Goal: Check status: Check status

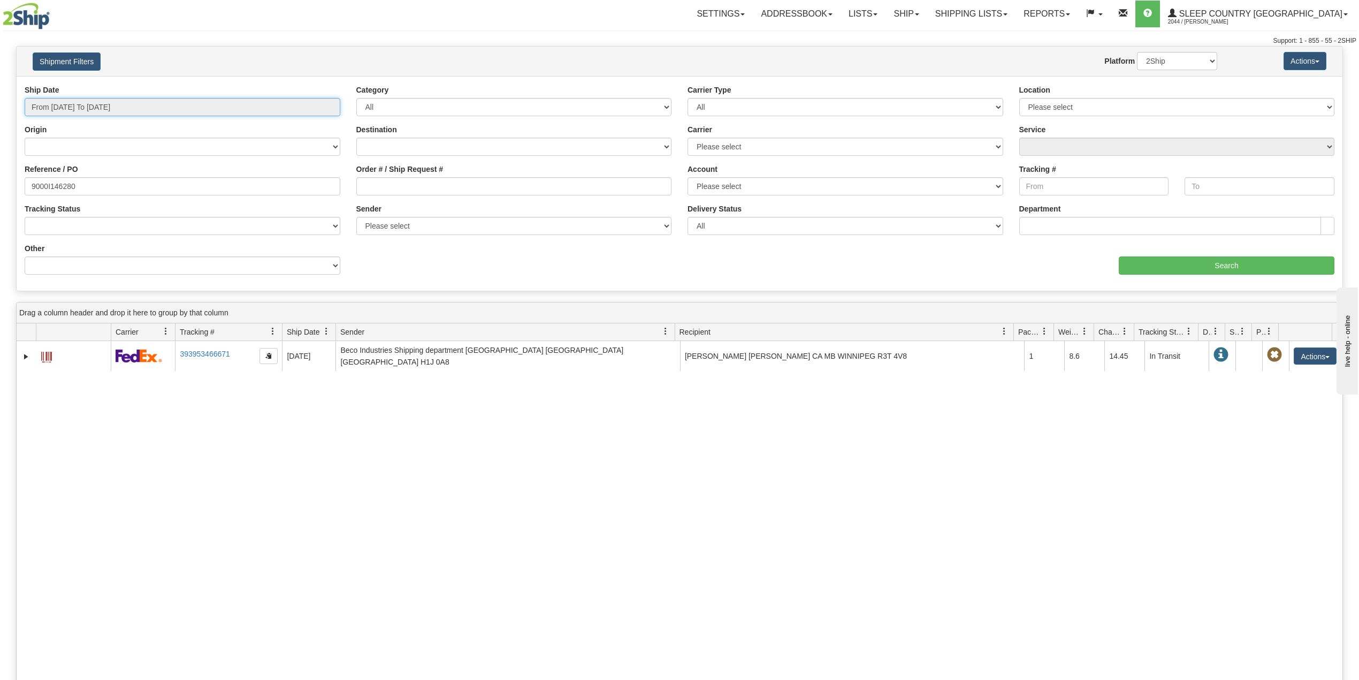
click at [172, 111] on input "From 09/10/2025 To 10/09/2025" at bounding box center [183, 107] width 316 height 18
click at [78, 185] on li "Last 30 Days" at bounding box center [72, 184] width 86 height 14
click at [50, 188] on input "9000I146280" at bounding box center [183, 186] width 316 height 18
paste input "2I108113"
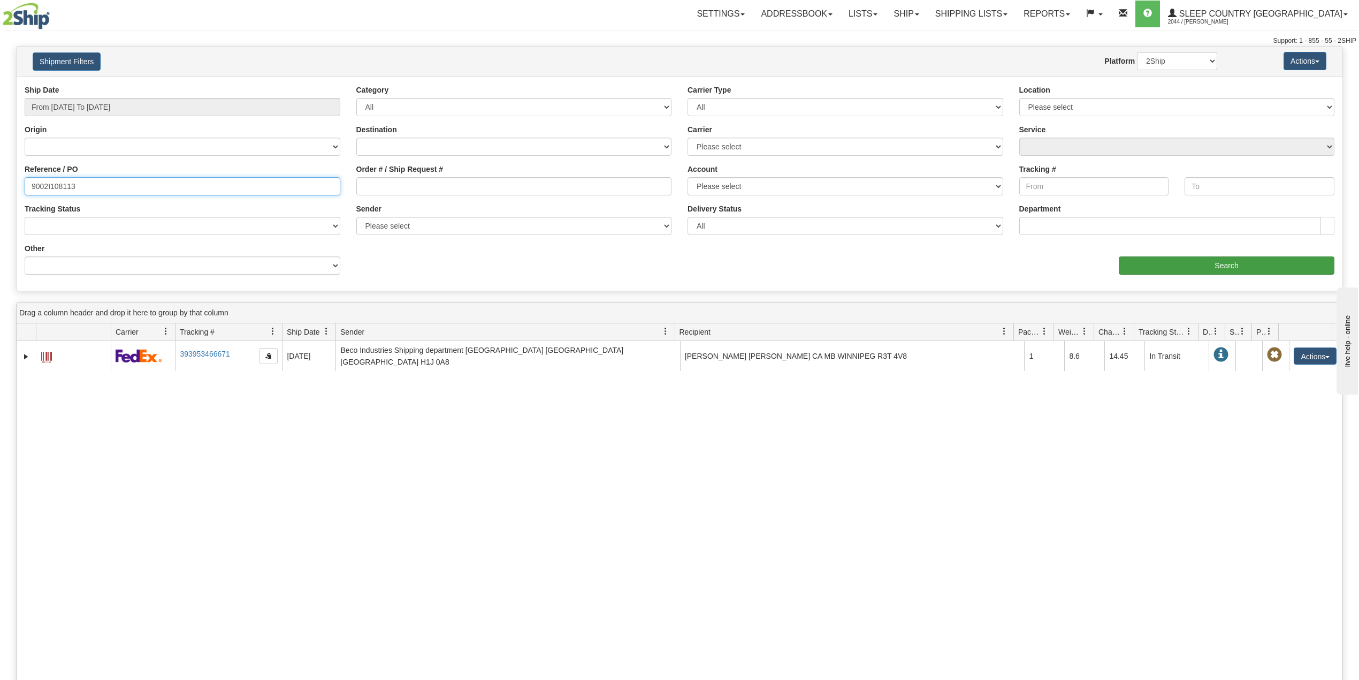
type input "9002I108113"
click at [1185, 265] on input "Search" at bounding box center [1227, 265] width 216 height 18
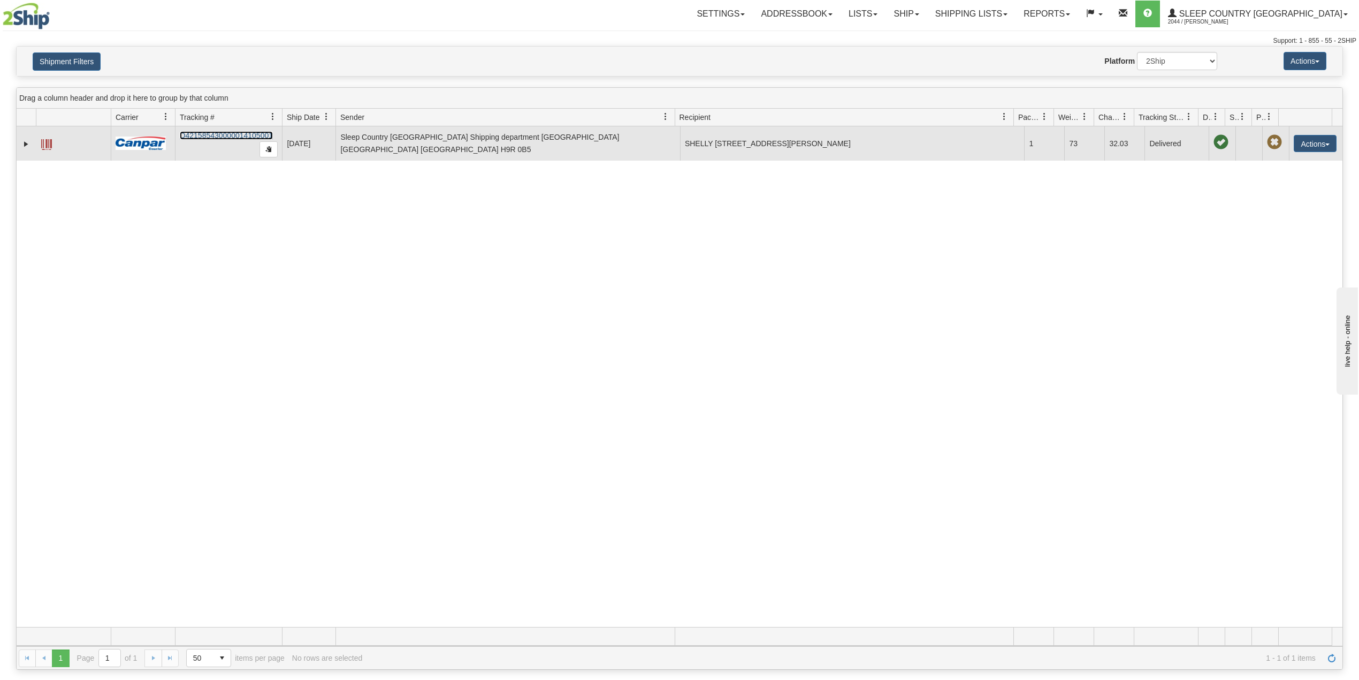
click at [210, 134] on link "D421585430000014105001" at bounding box center [226, 135] width 93 height 9
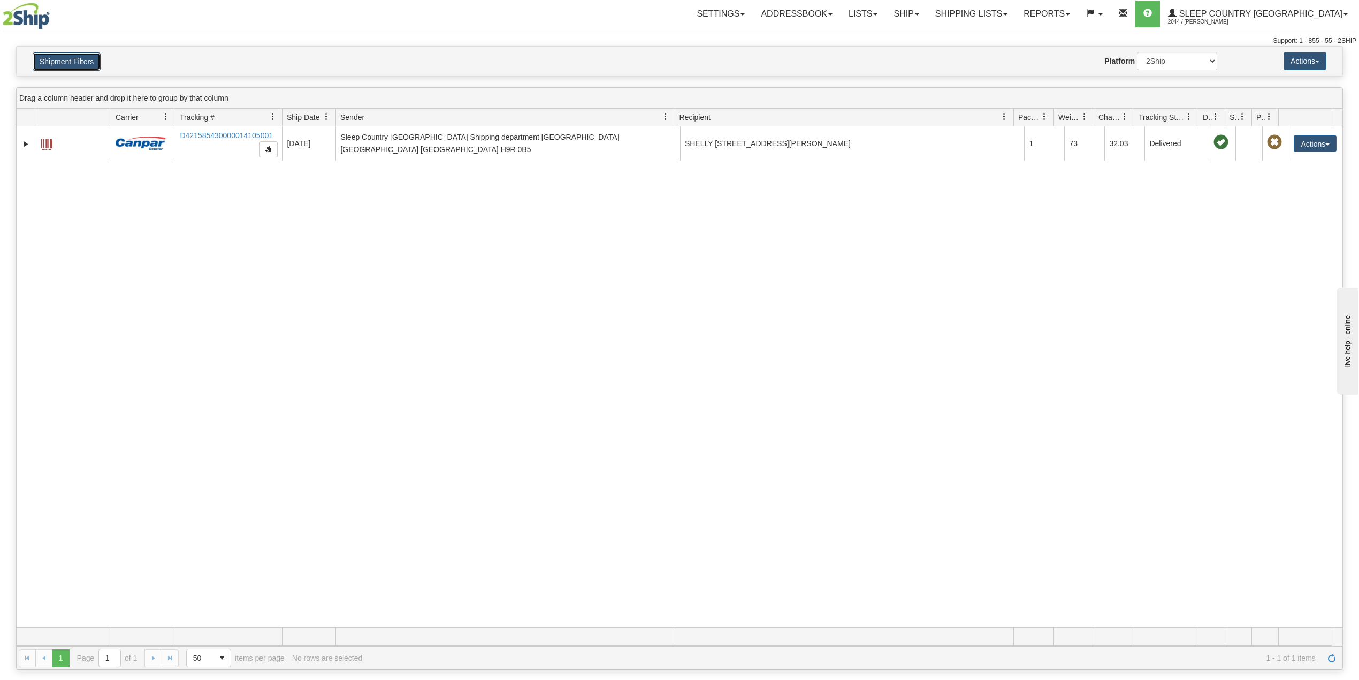
click at [41, 60] on button "Shipment Filters" at bounding box center [67, 61] width 68 height 18
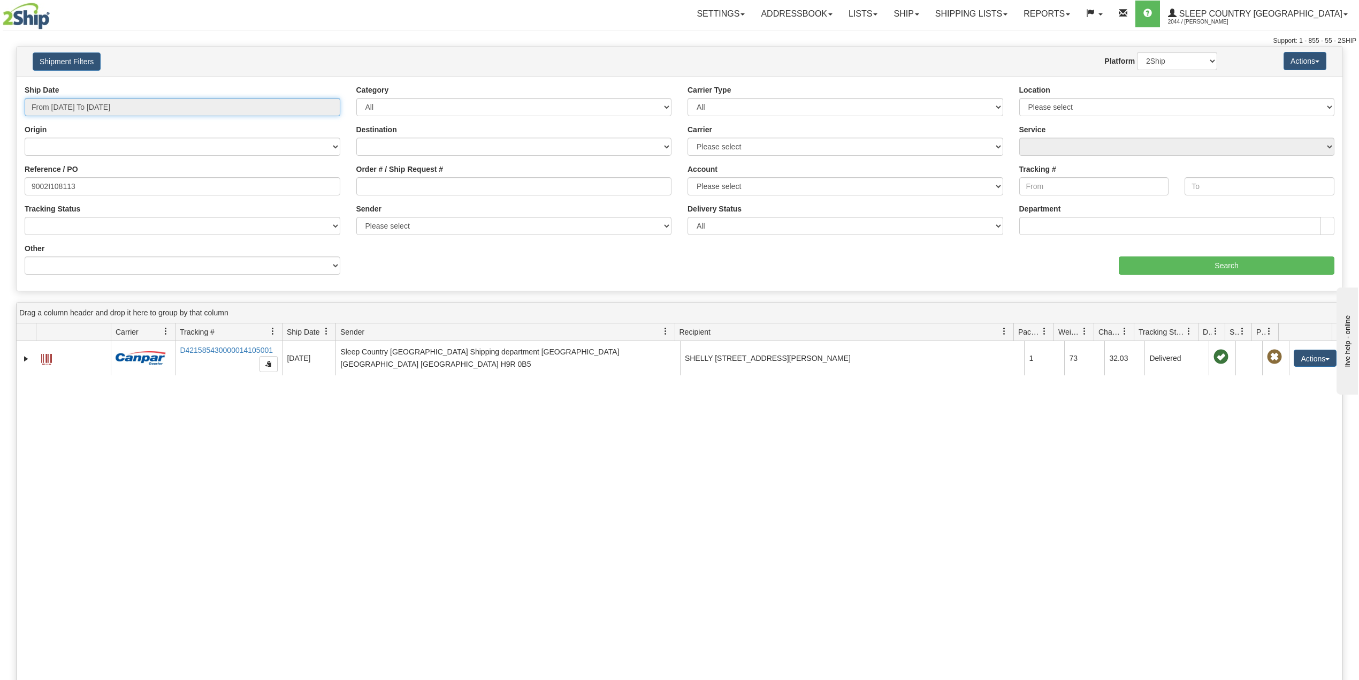
click at [85, 103] on input "From 09/10/2025 To 10/09/2025" at bounding box center [183, 107] width 316 height 18
click at [71, 247] on li "Custom" at bounding box center [72, 240] width 86 height 14
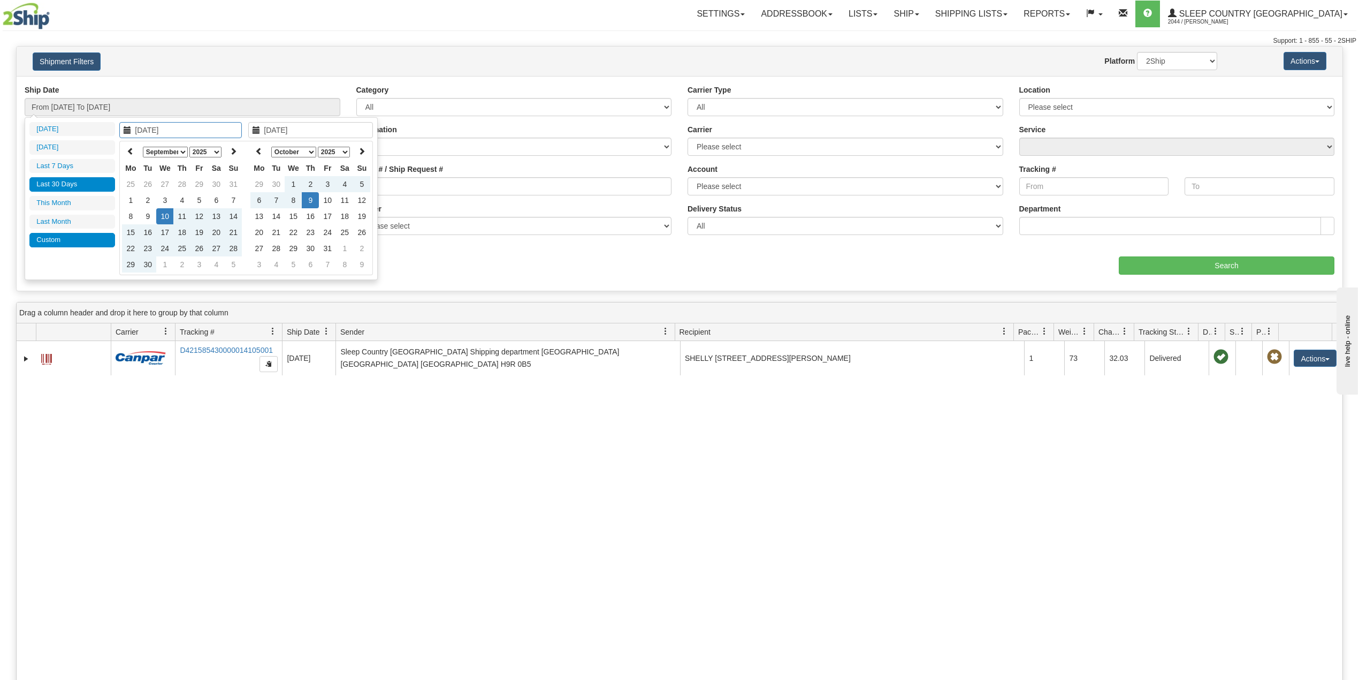
click at [75, 246] on li "Custom" at bounding box center [72, 240] width 86 height 14
click at [129, 150] on icon at bounding box center [130, 150] width 7 height 7
type input "07/01/2025"
click at [150, 185] on td "1" at bounding box center [147, 184] width 17 height 16
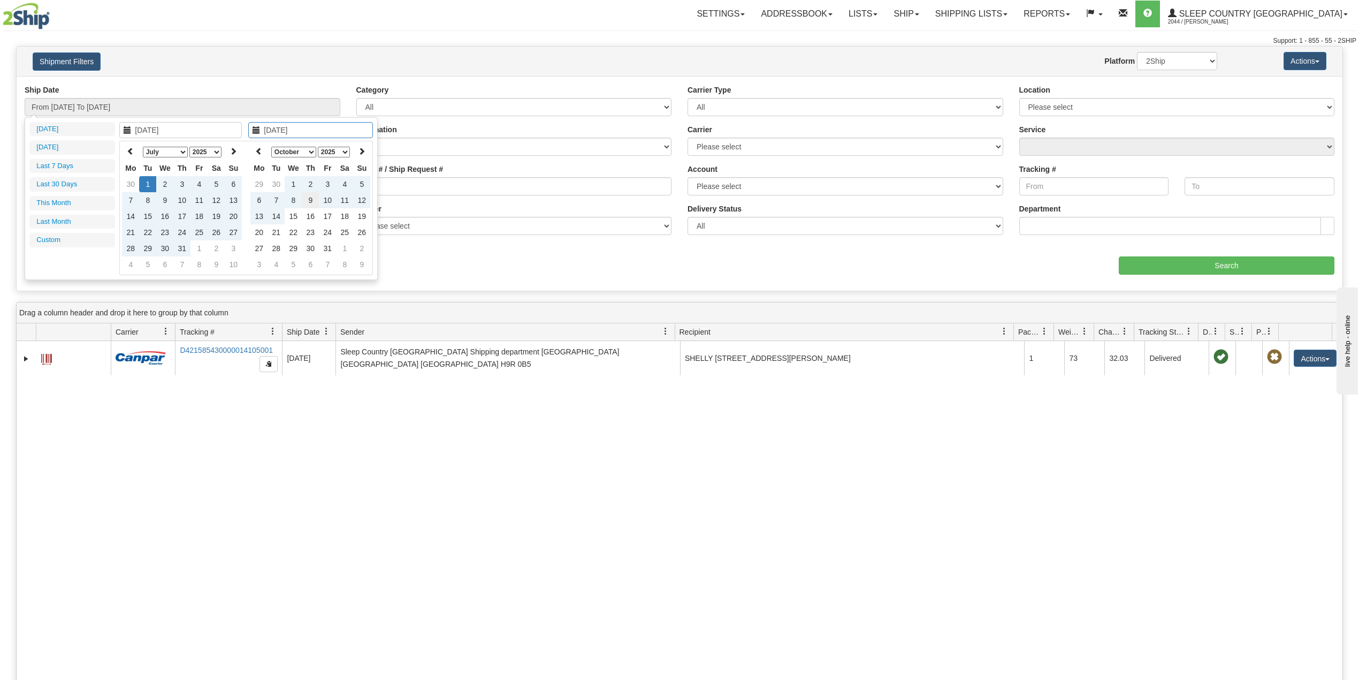
type input "[DATE]"
click at [312, 196] on td "9" at bounding box center [310, 200] width 17 height 16
type input "From 07/01/2025 To 10/09/2025"
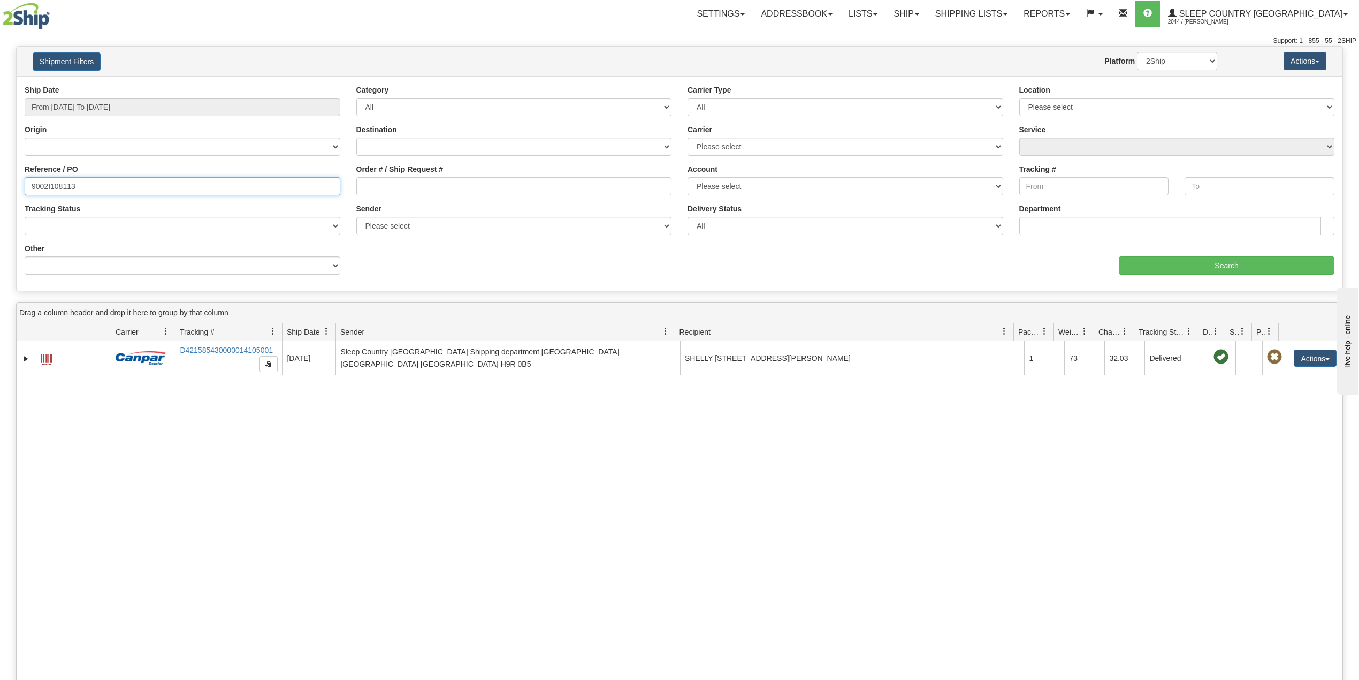
click at [65, 189] on input "9002I108113" at bounding box center [183, 186] width 316 height 18
paste input "0H892297"
type input "9000H892297"
click at [1216, 267] on input "Search" at bounding box center [1227, 265] width 216 height 18
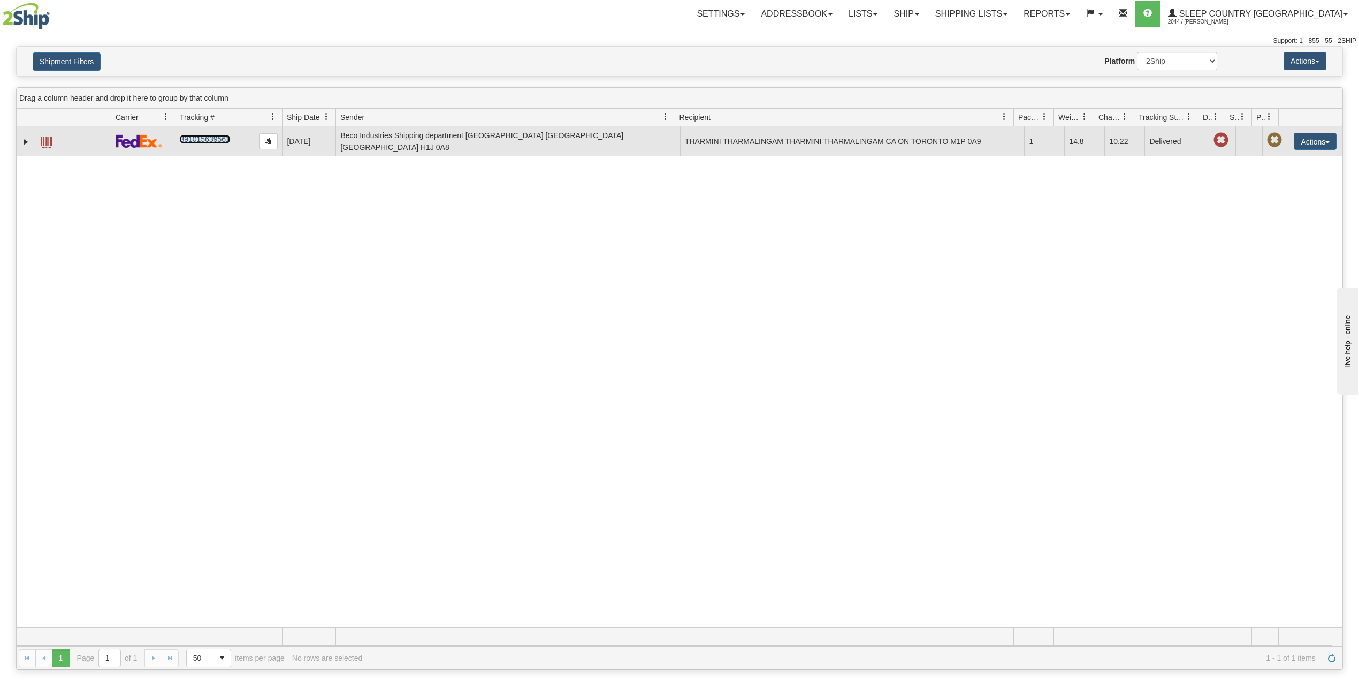
click at [201, 135] on link "391015639561" at bounding box center [205, 139] width 50 height 9
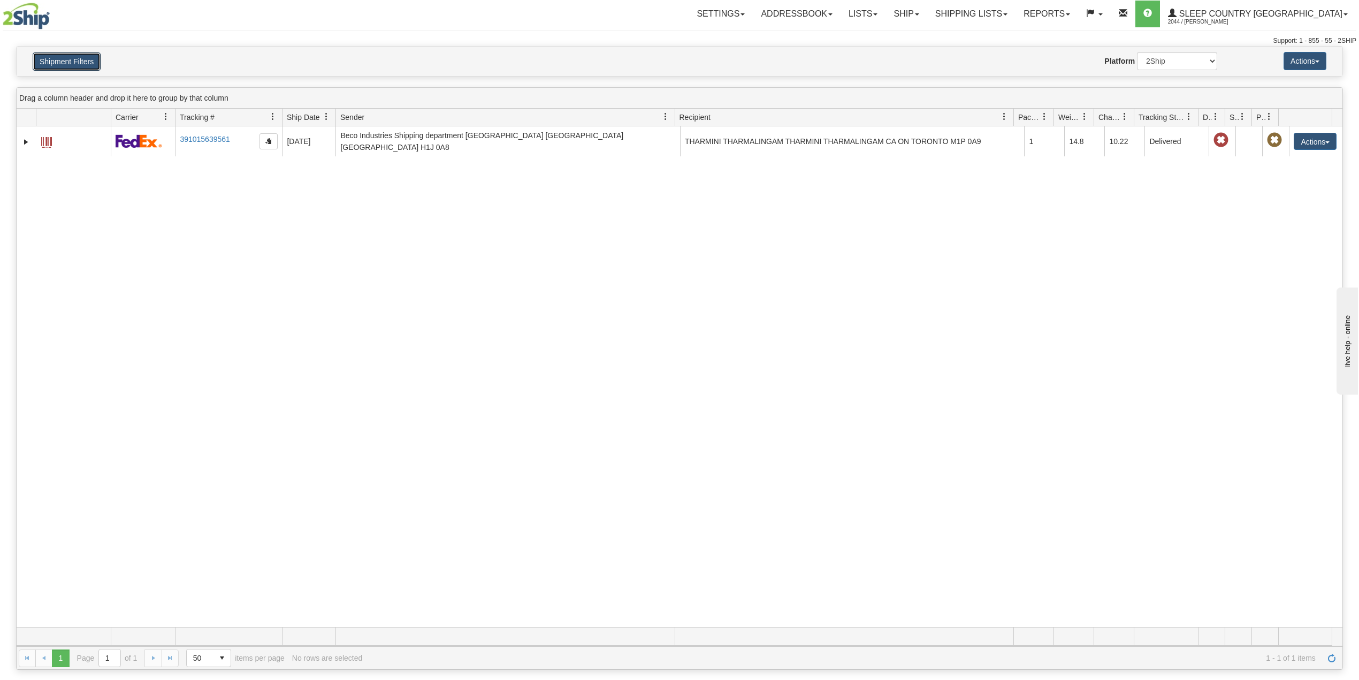
click at [89, 71] on button "Shipment Filters" at bounding box center [67, 61] width 68 height 18
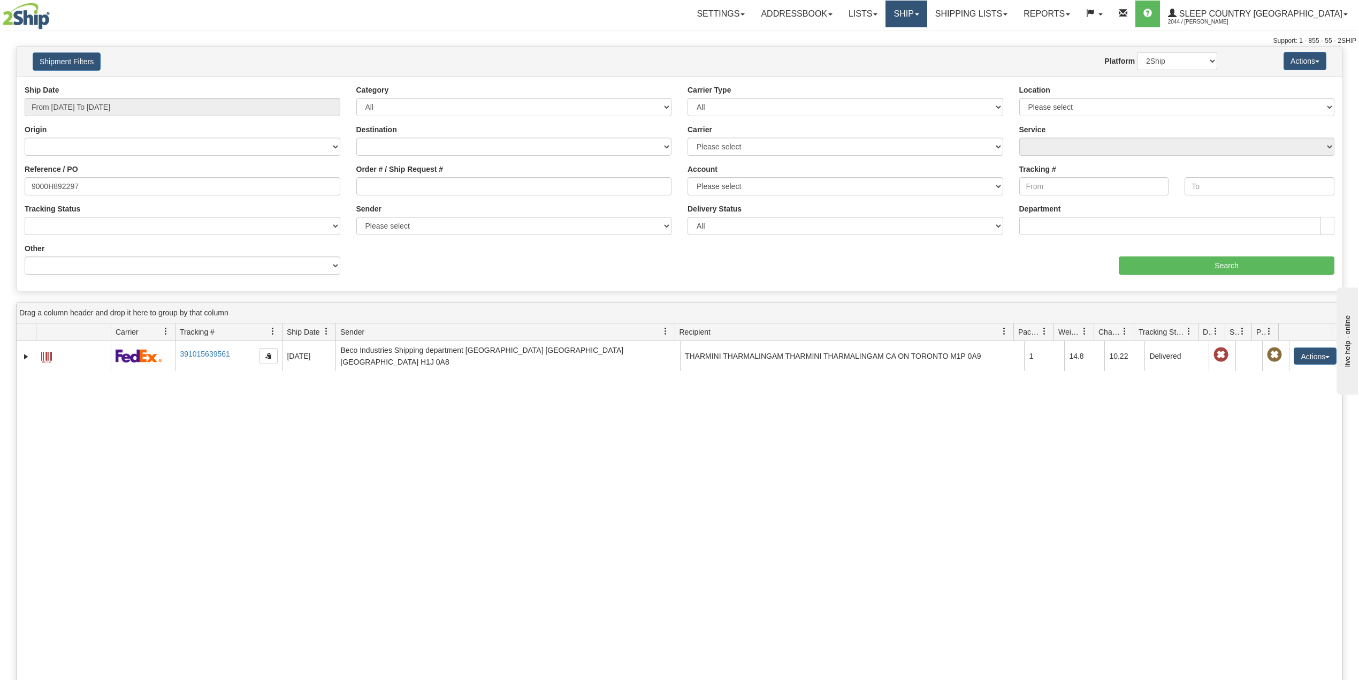
click at [927, 14] on link "Ship" at bounding box center [906, 14] width 41 height 27
click at [927, 43] on link "Ship Screen" at bounding box center [878, 38] width 97 height 14
click at [927, 18] on link "Ship" at bounding box center [906, 14] width 41 height 27
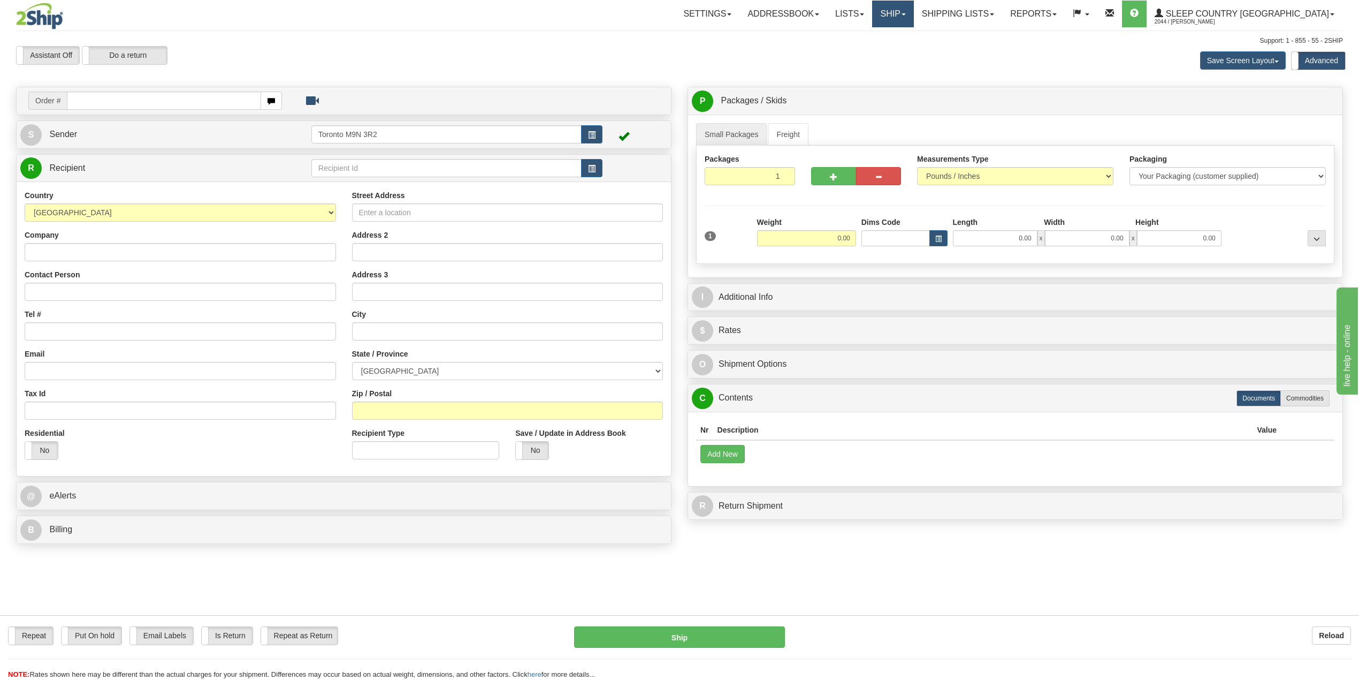
click at [906, 14] on span at bounding box center [904, 14] width 4 height 2
click at [914, 46] on link "OnHold / Order Queue" at bounding box center [865, 51] width 97 height 14
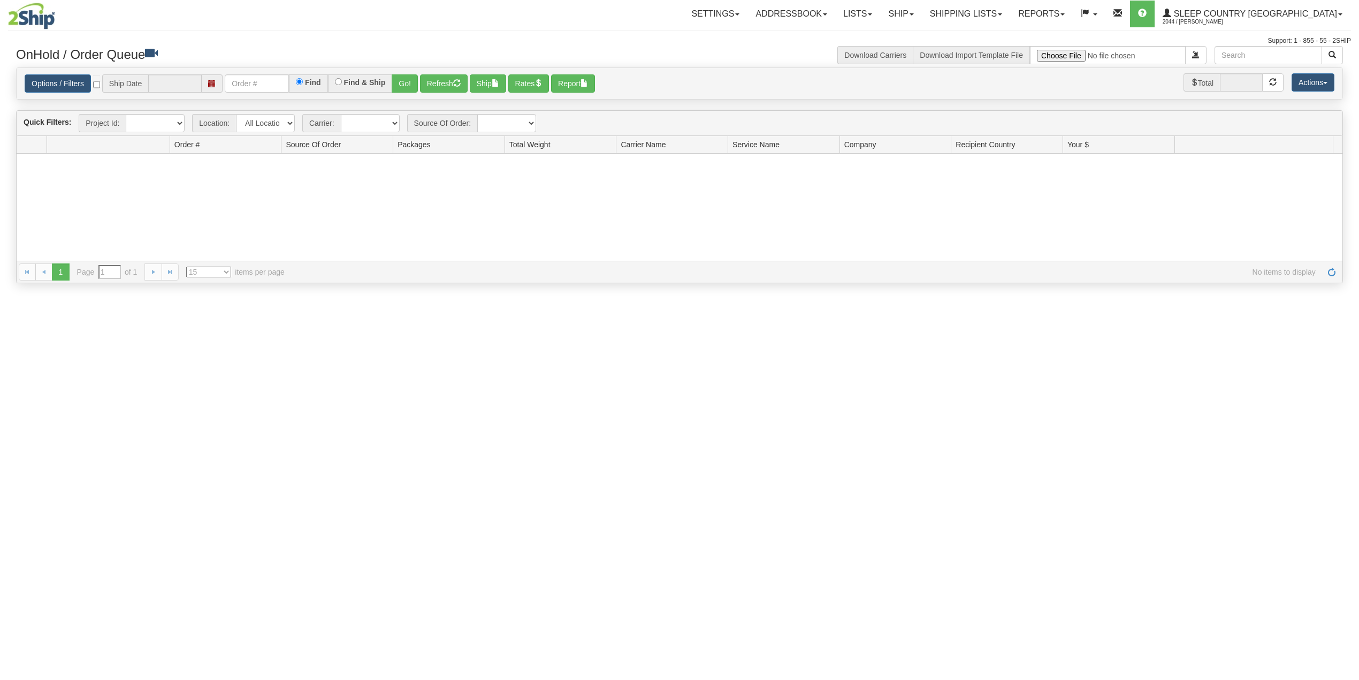
type input "[DATE]"
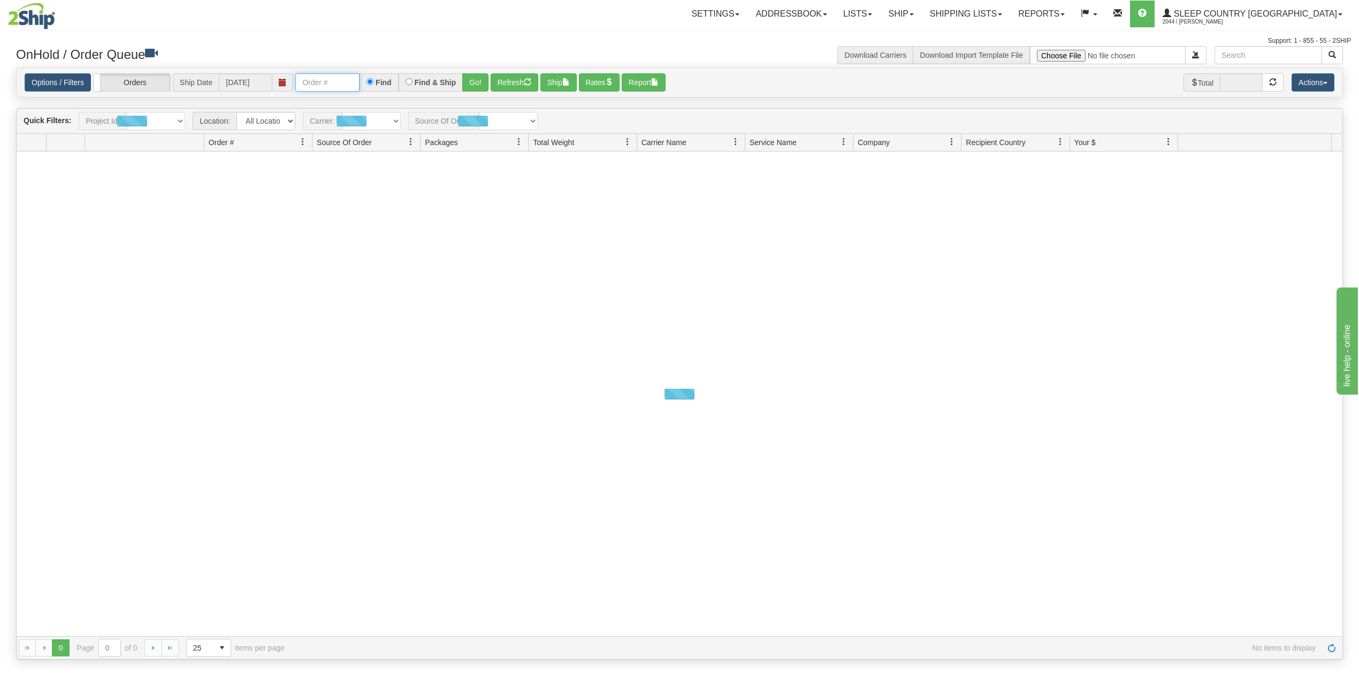
click at [321, 84] on input "text" at bounding box center [327, 82] width 64 height 18
paste input "9008I140326"
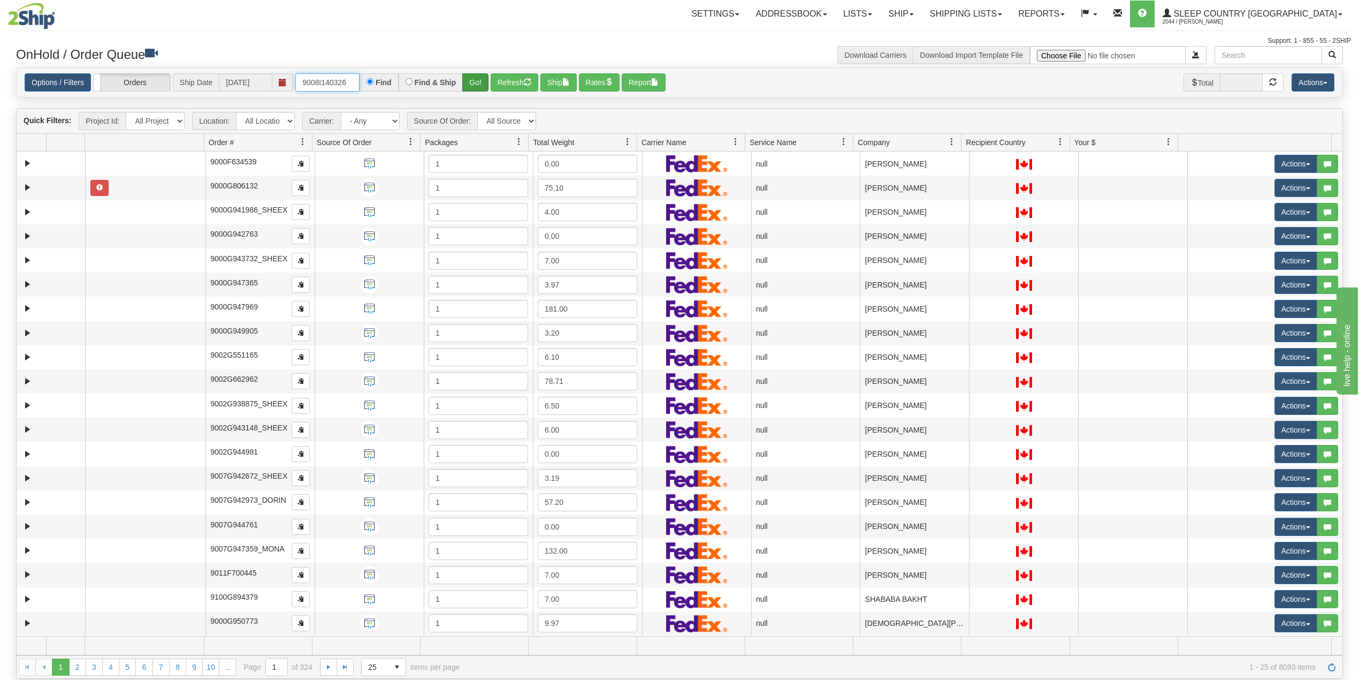
type input "9008I140326"
click at [478, 86] on button "Go!" at bounding box center [475, 82] width 26 height 18
